Goal: Navigation & Orientation: Find specific page/section

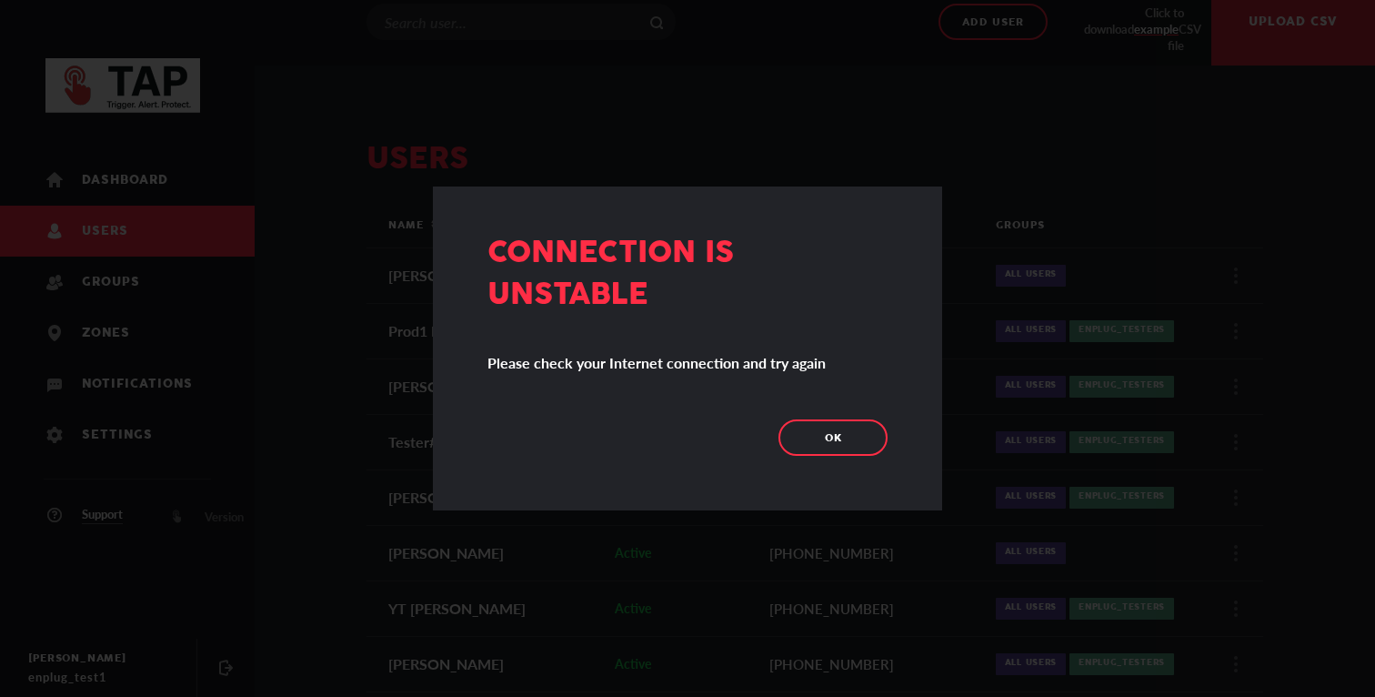
scroll to position [22, 0]
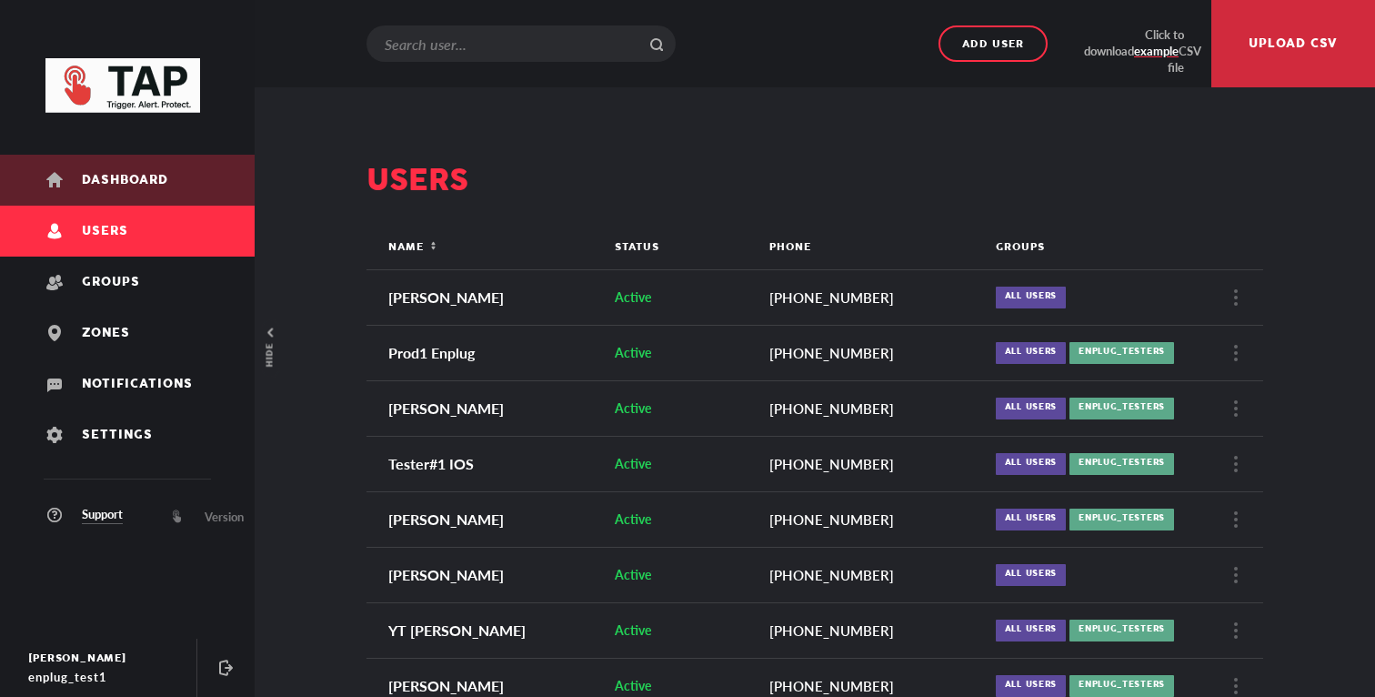
click at [152, 159] on link "Dashboard" at bounding box center [127, 180] width 255 height 51
